Goal: Register for event/course

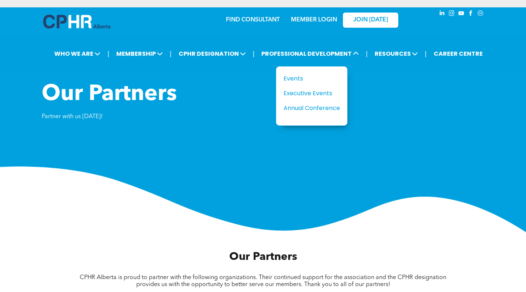
click at [292, 75] on div "Events" at bounding box center [309, 78] width 51 height 9
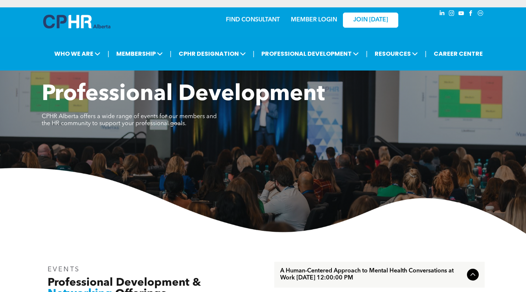
scroll to position [148, 0]
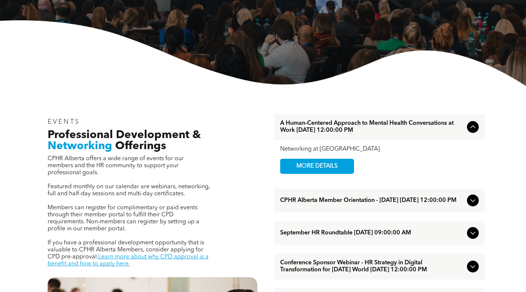
click at [325, 129] on span "A Human-Centered Approach to Mental Health Conversations at Work [DATE] 12:00:0…" at bounding box center [372, 127] width 184 height 14
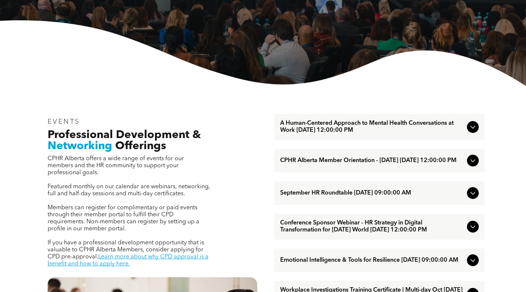
click at [319, 125] on span "A Human-Centered Approach to Mental Health Conversations at Work [DATE] 12:00:0…" at bounding box center [372, 127] width 184 height 14
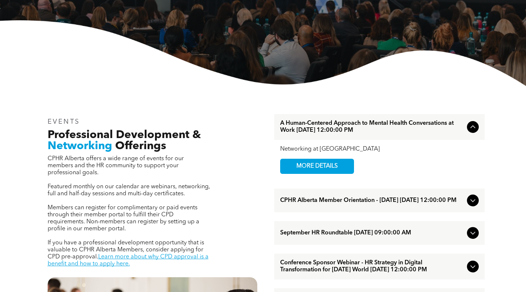
click at [309, 168] on span "MORE DETAILS" at bounding box center [317, 166] width 58 height 14
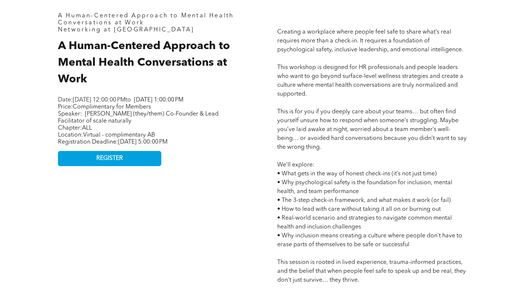
scroll to position [332, 0]
